Goal: Task Accomplishment & Management: Manage account settings

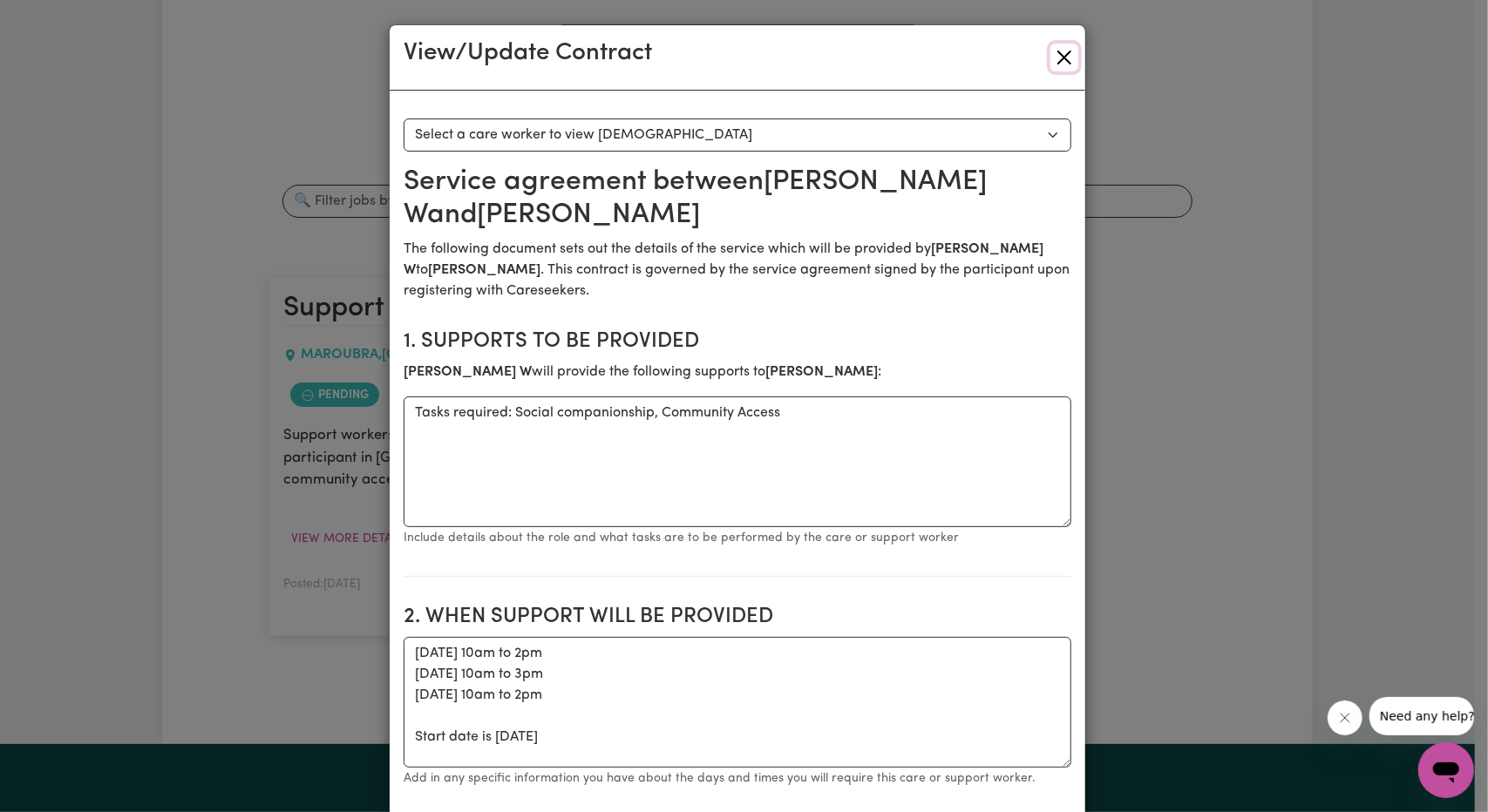
click at [1050, 51] on button "Close" at bounding box center [1064, 57] width 28 height 28
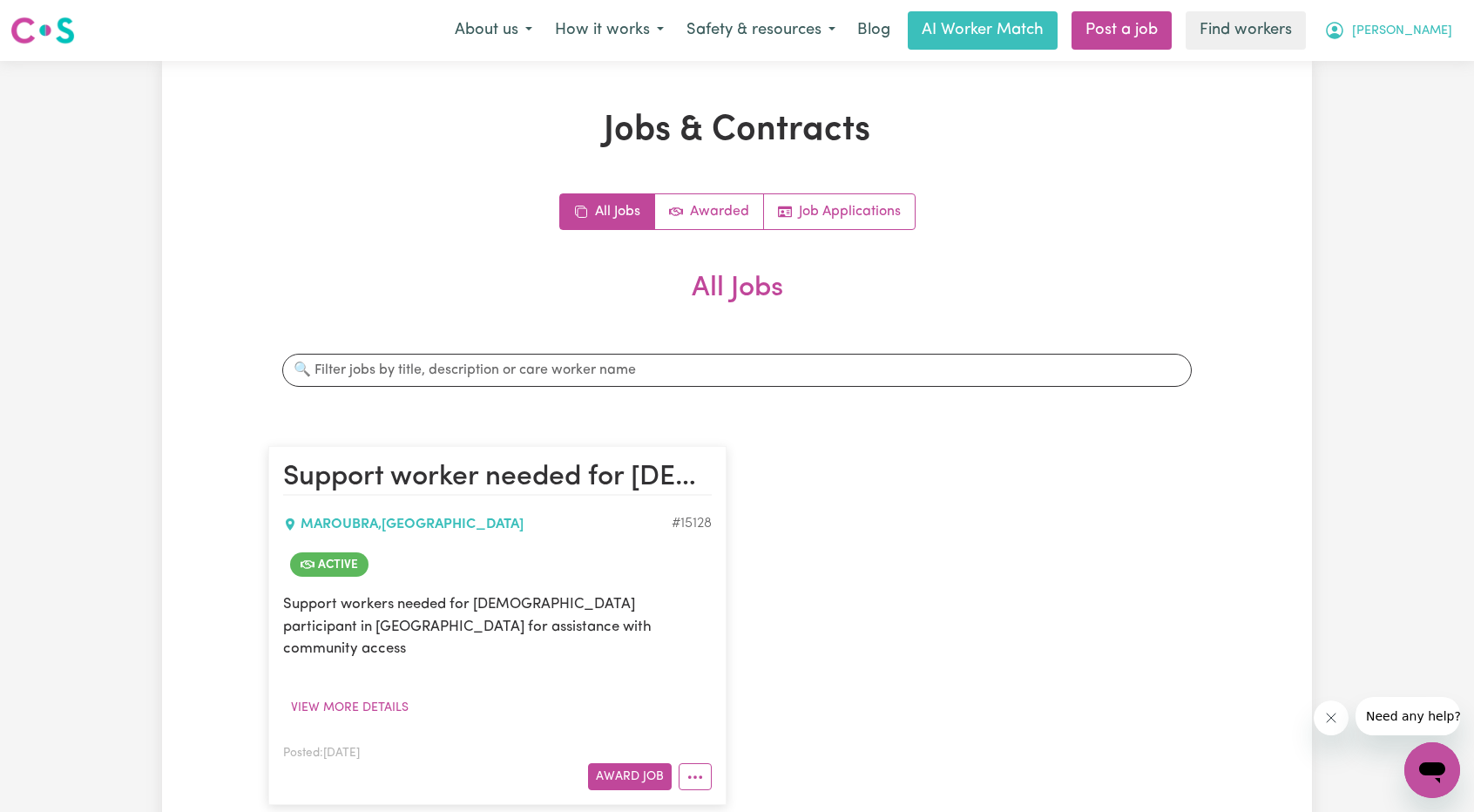
click at [1410, 28] on span "[PERSON_NAME]" at bounding box center [1402, 31] width 101 height 19
click at [1361, 105] on link "Logout" at bounding box center [1394, 100] width 138 height 34
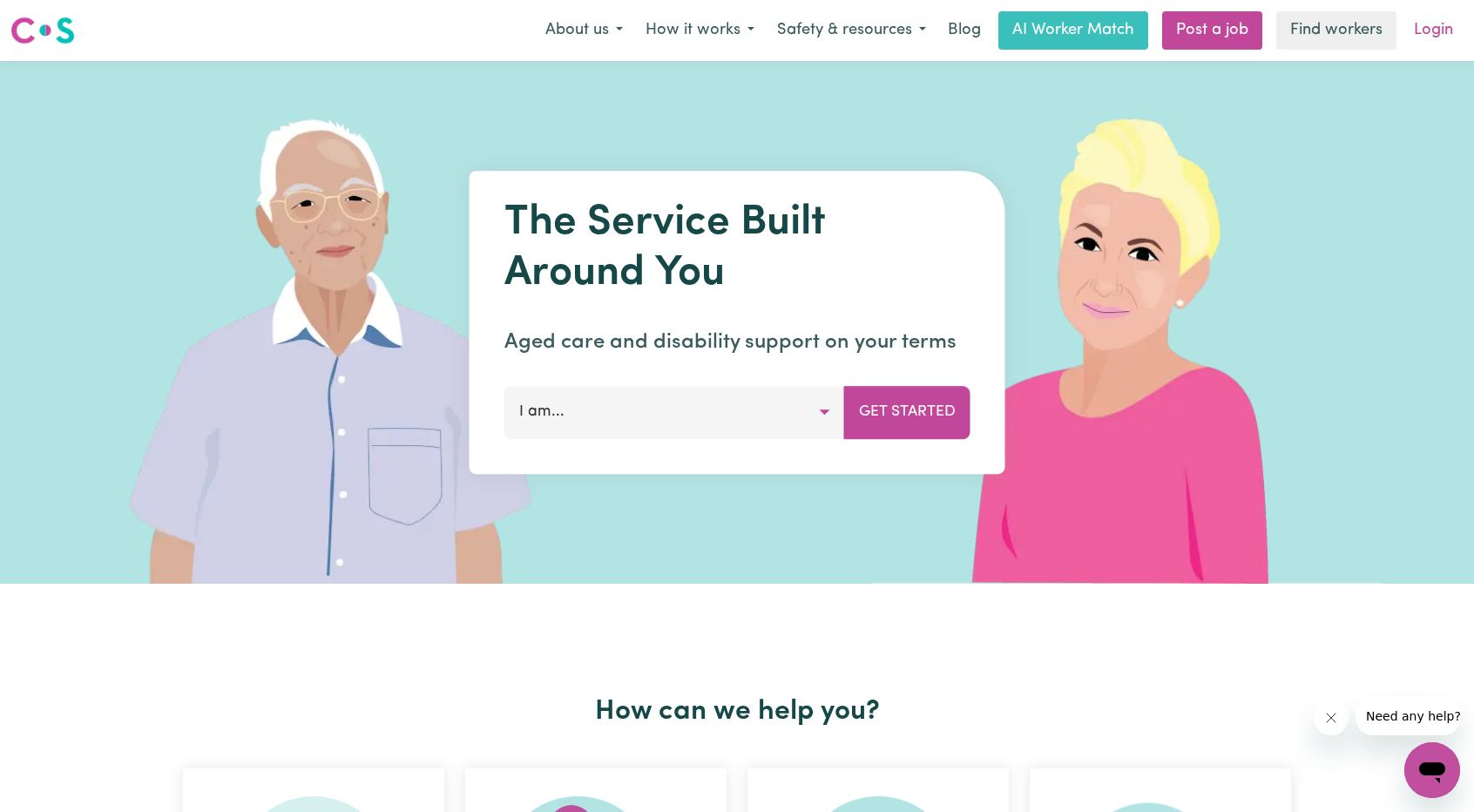
click at [1430, 39] on link "Login" at bounding box center [1433, 30] width 60 height 38
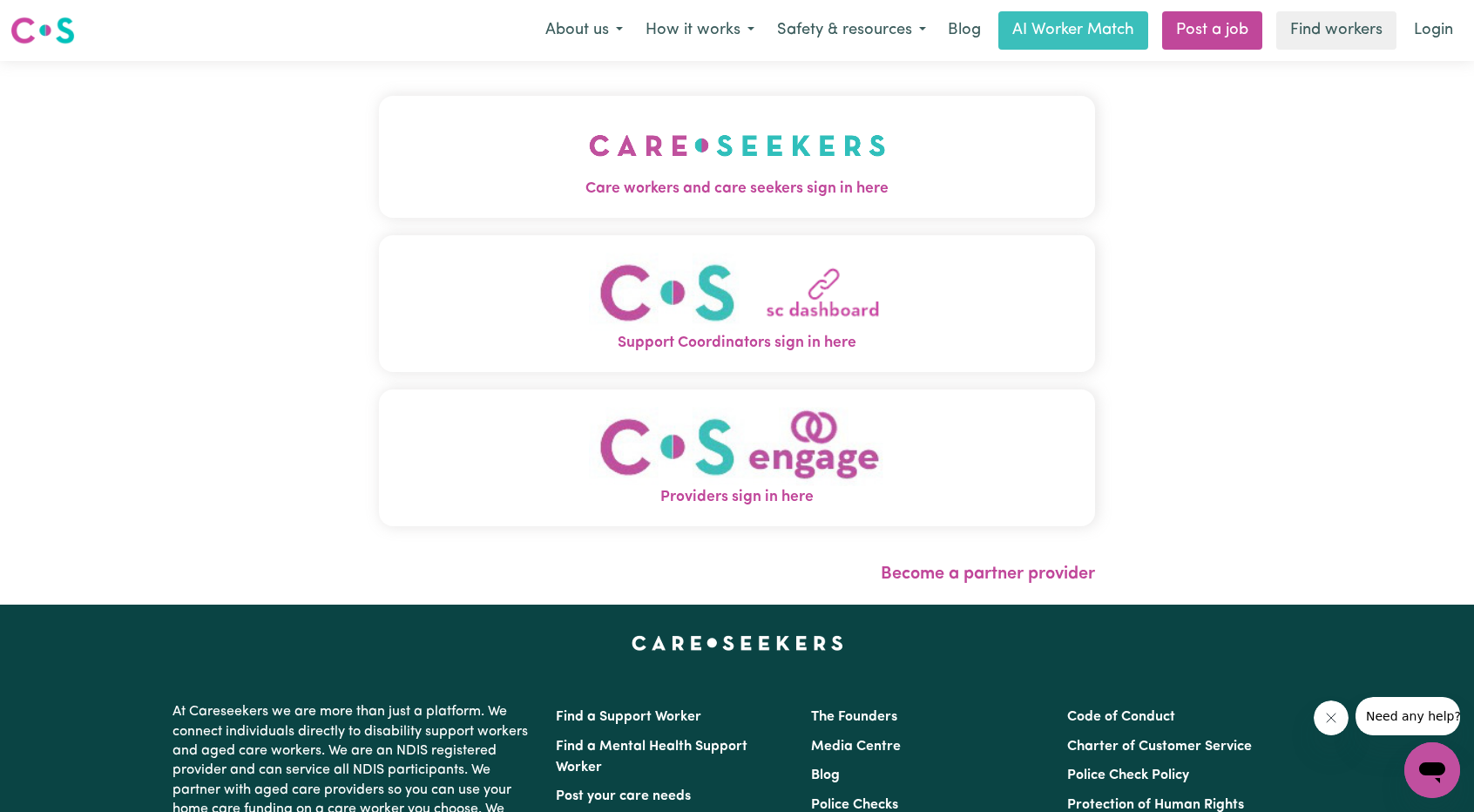
click at [589, 162] on img "Care workers and care seekers sign in here" at bounding box center [738, 145] width 297 height 64
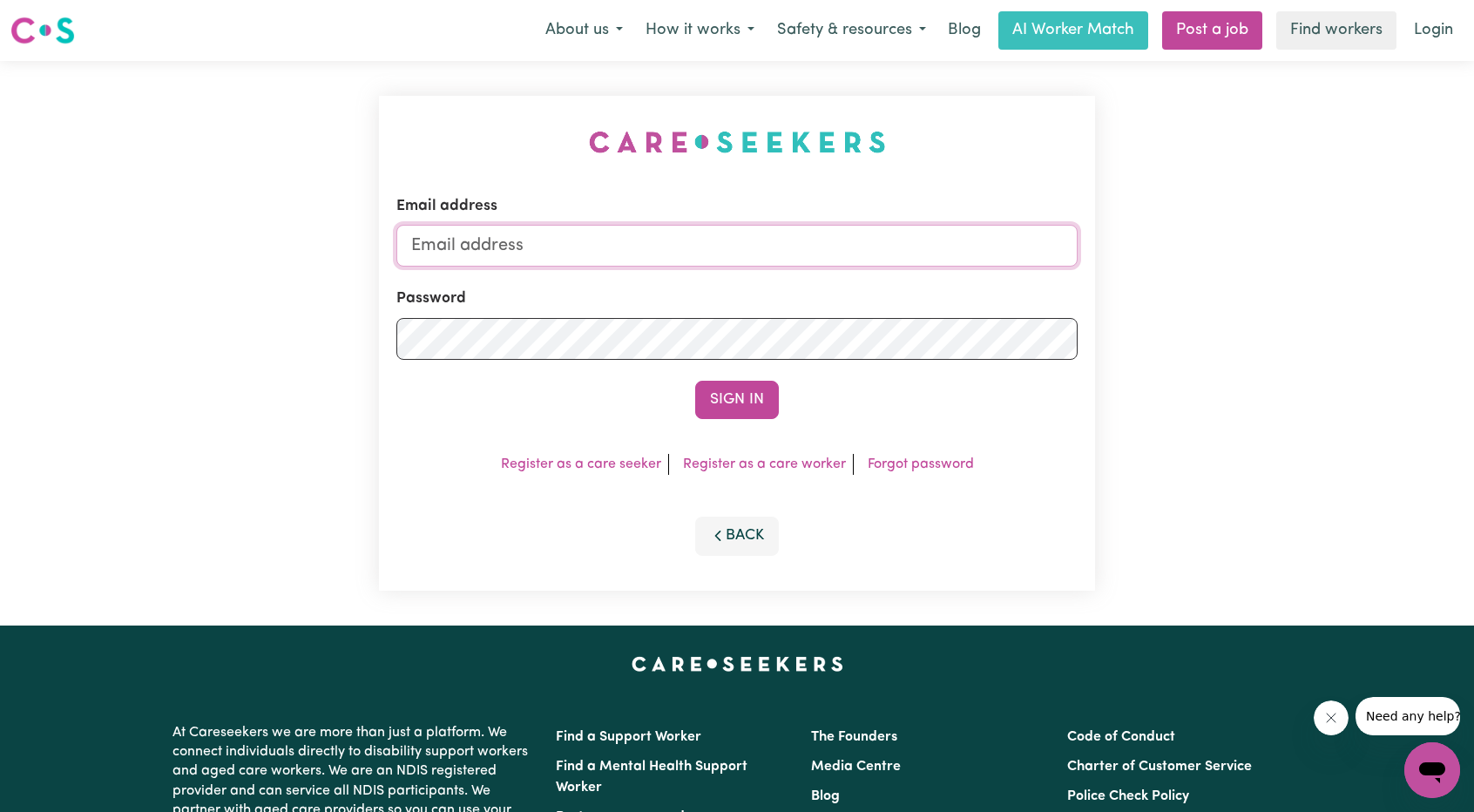
click at [782, 235] on input "Email address" at bounding box center [737, 246] width 682 height 42
drag, startPoint x: 502, startPoint y: 244, endPoint x: 814, endPoint y: 281, distance: 314.2
click at [816, 280] on form "Email address [EMAIL_ADDRESS][PERSON_NAME][DOMAIN_NAME] Password Sign In" at bounding box center [737, 306] width 682 height 224
type input "[EMAIL_ADDRESS][DOMAIN_NAME]"
click at [705, 416] on button "Sign In" at bounding box center [737, 400] width 83 height 38
